Goal: Transaction & Acquisition: Subscribe to service/newsletter

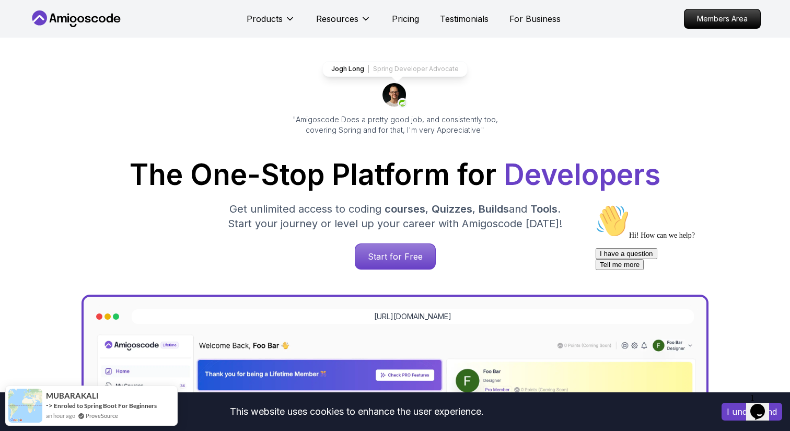
scroll to position [82, 0]
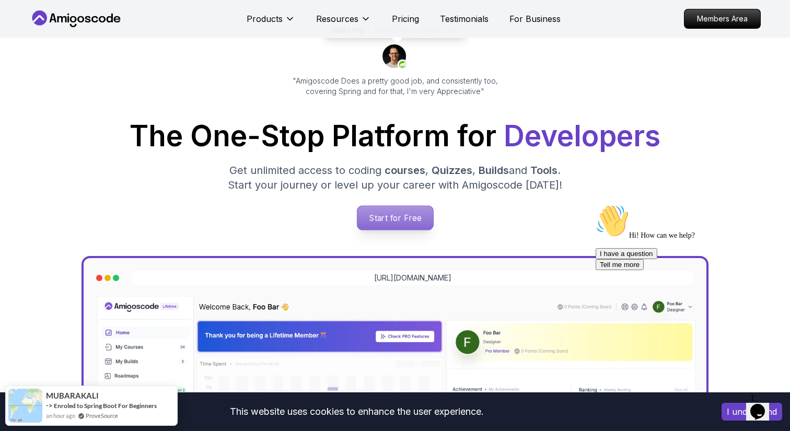
click at [388, 212] on p "Start for Free" at bounding box center [395, 218] width 76 height 24
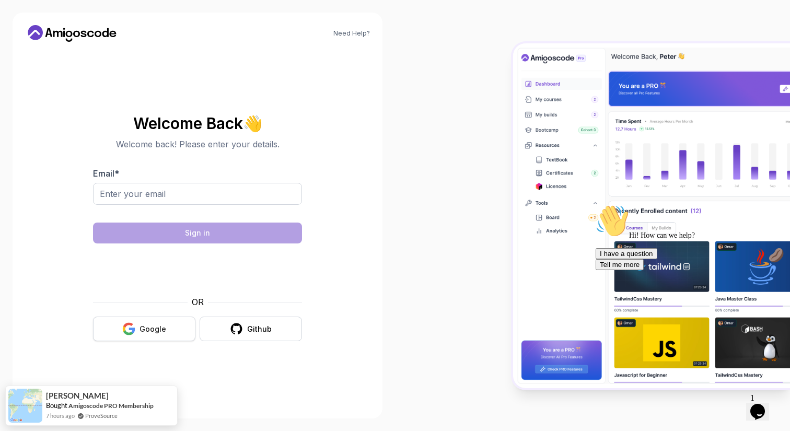
click at [155, 328] on div "Google" at bounding box center [152, 329] width 27 height 10
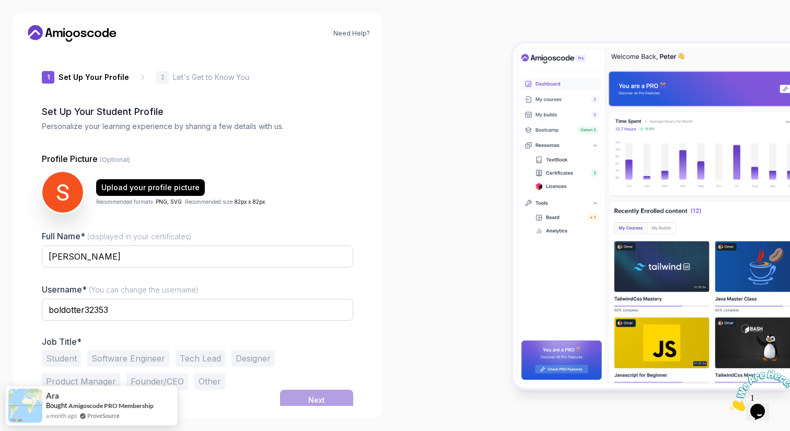
scroll to position [5, 0]
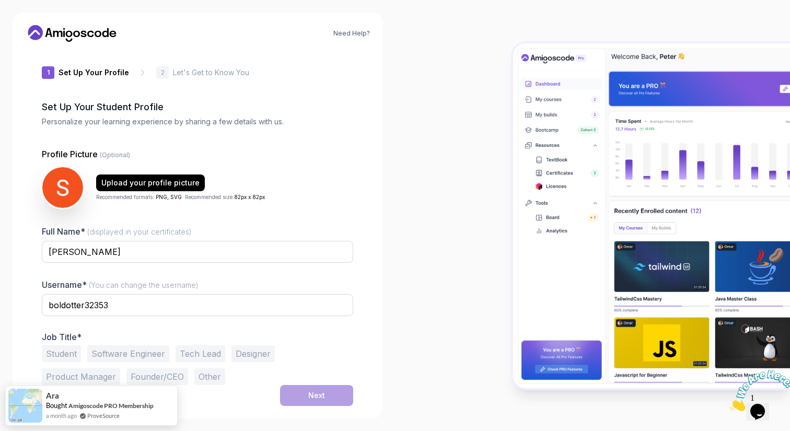
click at [56, 351] on button "Student" at bounding box center [61, 353] width 39 height 17
click at [108, 352] on button "Software Engineer" at bounding box center [128, 353] width 82 height 17
click at [323, 395] on div "Next" at bounding box center [316, 395] width 17 height 10
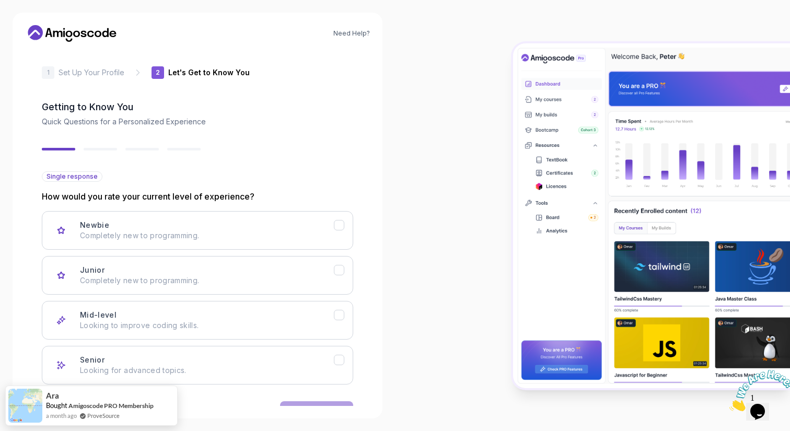
scroll to position [38, 0]
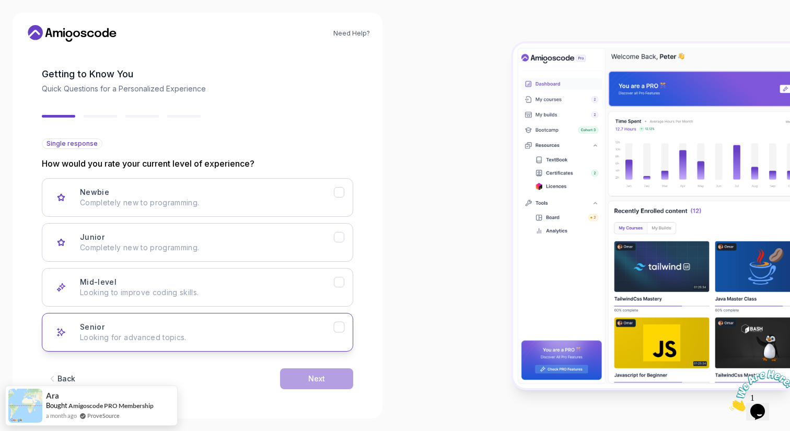
click at [251, 337] on p "Looking for advanced topics." at bounding box center [207, 337] width 254 height 10
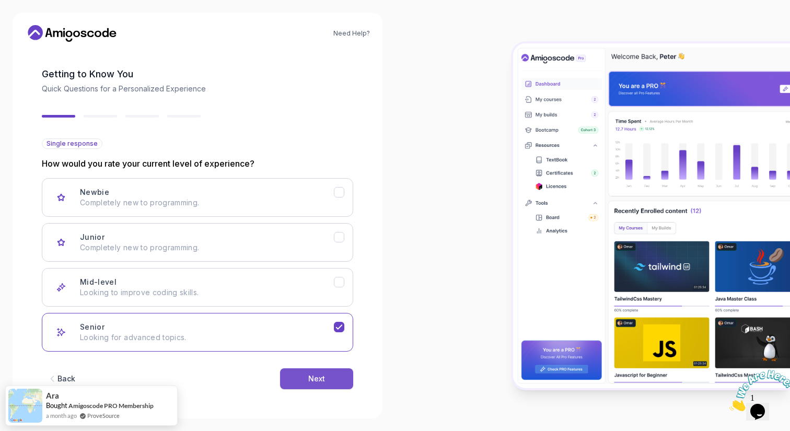
click at [337, 385] on button "Next" at bounding box center [316, 378] width 73 height 21
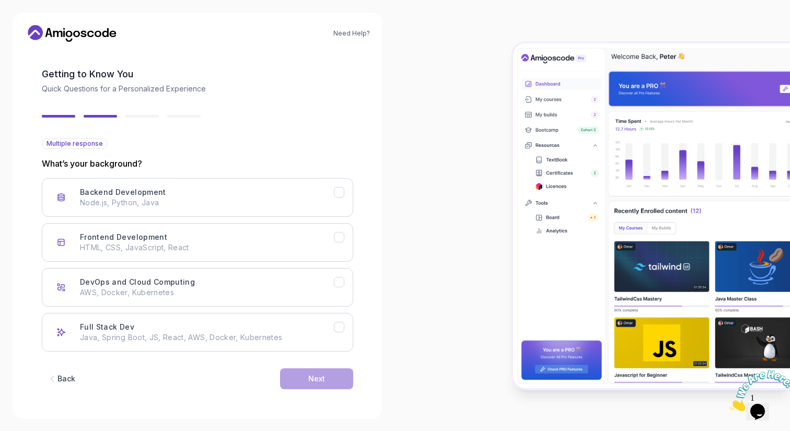
click at [281, 172] on div "Multiple response What’s your background? Backend Development Node.js, Python, …" at bounding box center [197, 244] width 311 height 213
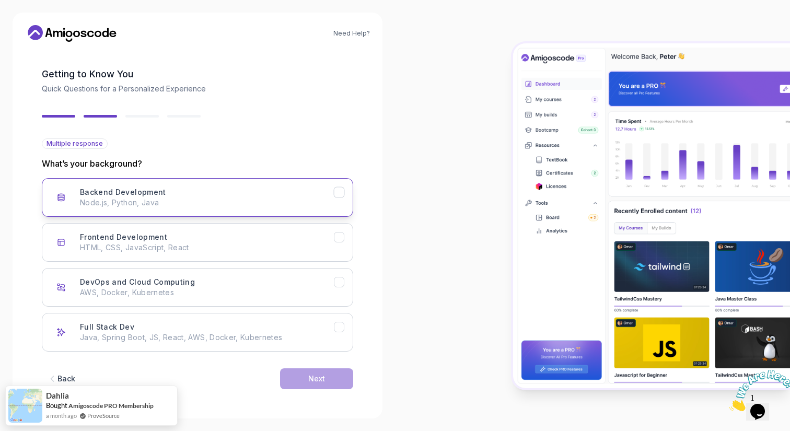
click at [275, 188] on div "Backend Development Node.js, Python, Java" at bounding box center [207, 197] width 254 height 21
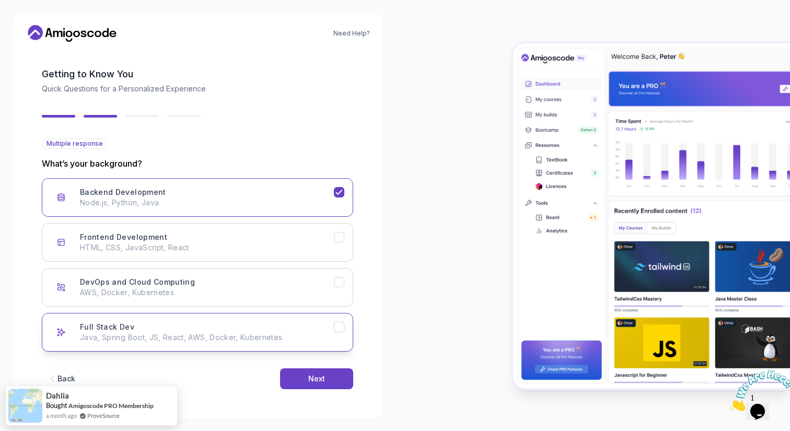
click at [319, 343] on button "Full Stack Dev Java, Spring Boot, JS, React, AWS, Docker, Kubernetes" at bounding box center [197, 332] width 311 height 39
click at [318, 380] on div "Next" at bounding box center [316, 378] width 17 height 10
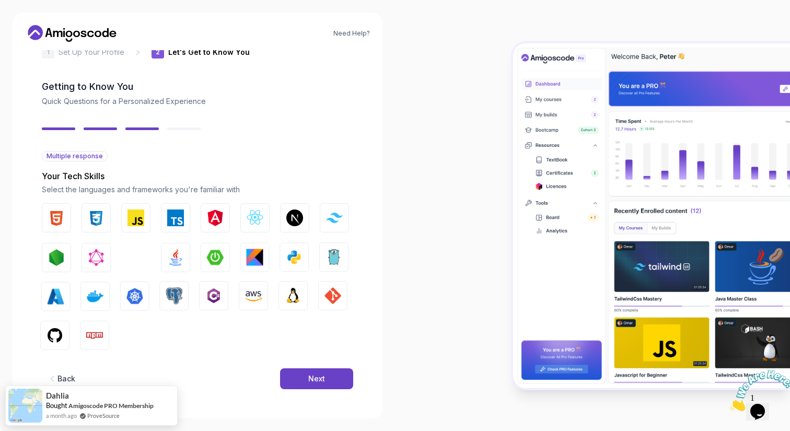
click at [318, 380] on div "Next" at bounding box center [316, 378] width 17 height 10
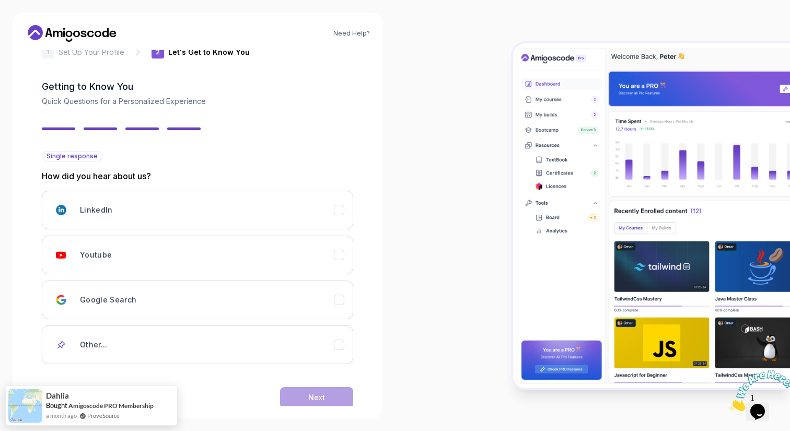
scroll to position [44, 0]
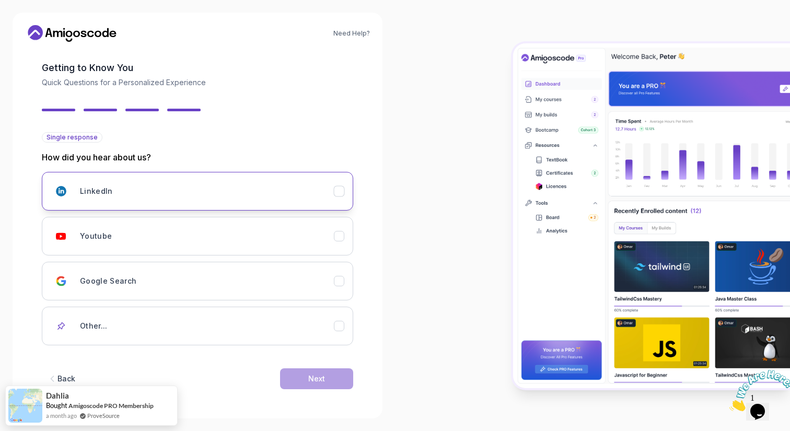
click at [252, 190] on div "LinkedIn" at bounding box center [207, 191] width 254 height 21
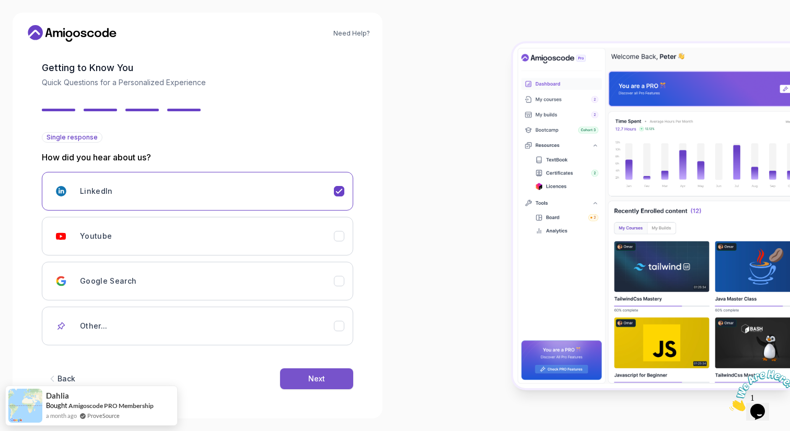
click at [301, 375] on button "Next" at bounding box center [316, 378] width 73 height 21
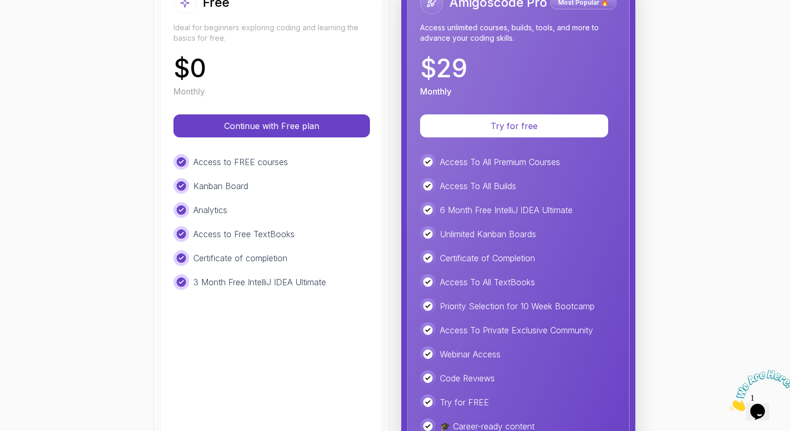
scroll to position [140, 0]
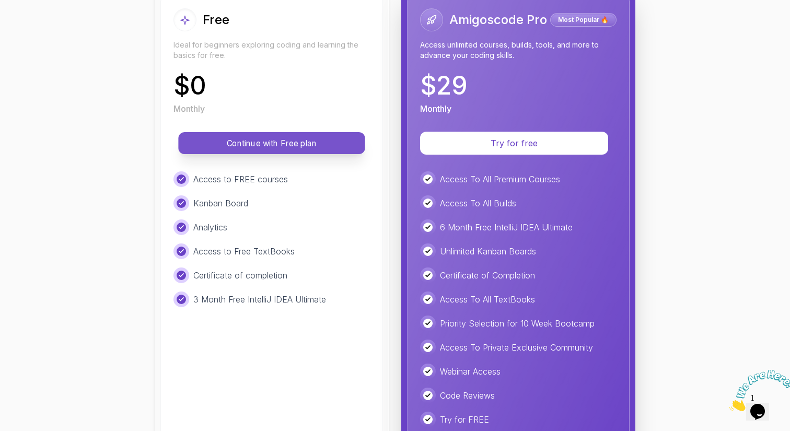
click at [273, 145] on p "Continue with Free plan" at bounding box center [271, 143] width 163 height 12
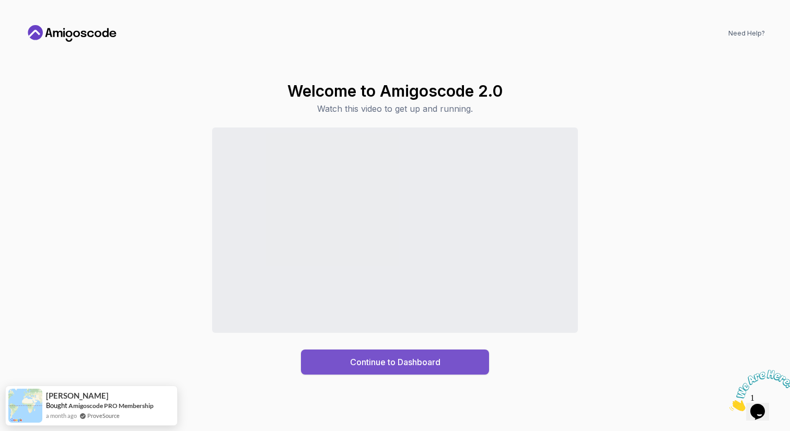
click at [379, 361] on div "Continue to Dashboard" at bounding box center [395, 362] width 90 height 13
